Goal: Transaction & Acquisition: Purchase product/service

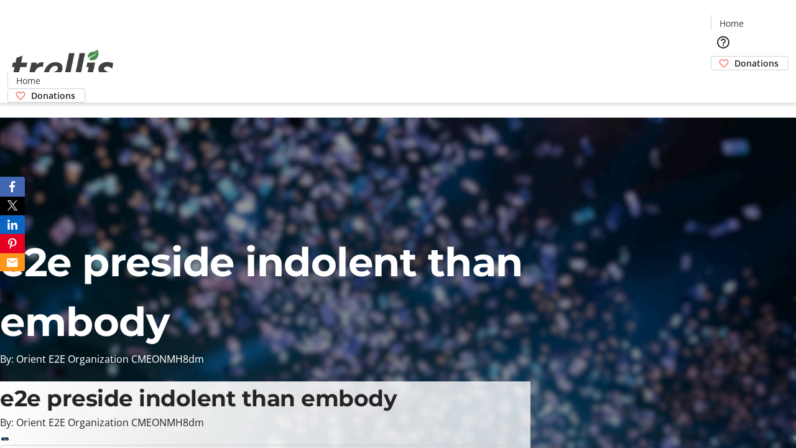
click at [735, 57] on span "Donations" at bounding box center [757, 63] width 44 height 13
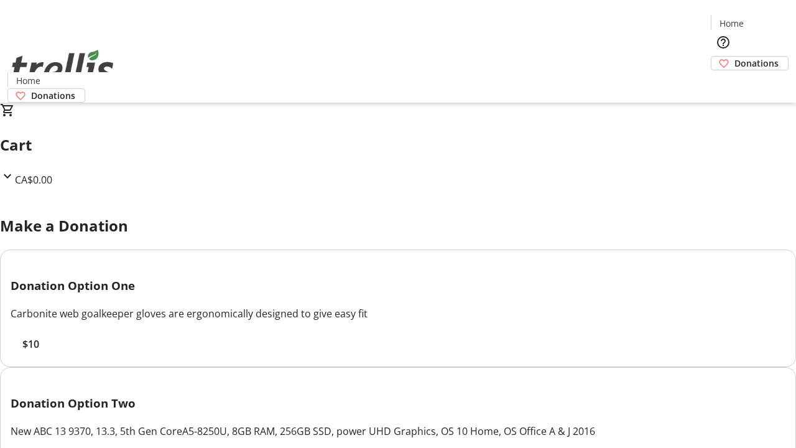
click at [39, 352] on span "$10" at bounding box center [30, 344] width 17 height 15
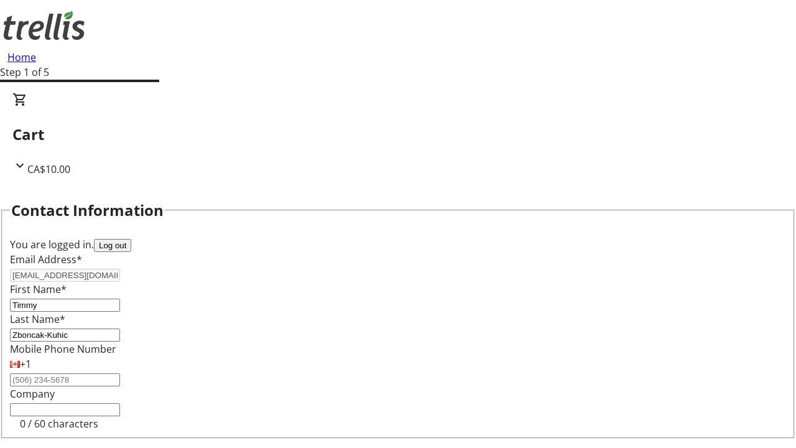
select select "CA"
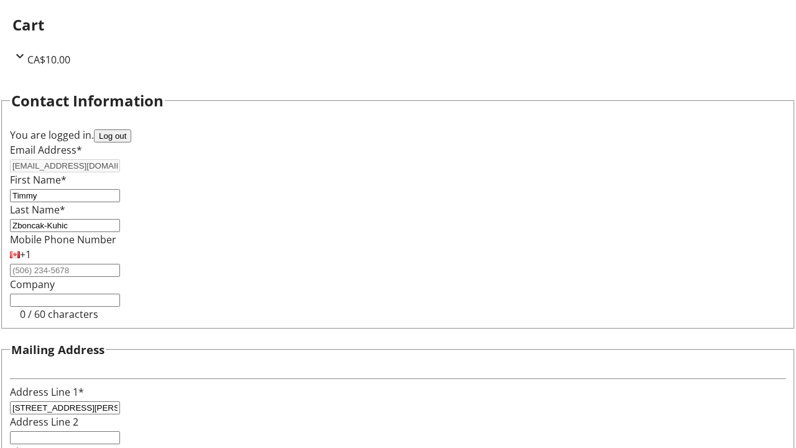
select select "BC"
type input "Kelowna"
type input "V1Y 0C2"
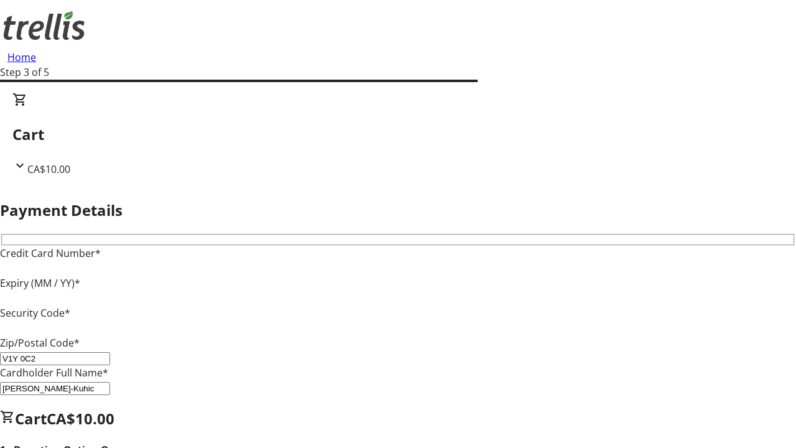
type input "V1Y 0C2"
